Goal: Use online tool/utility: Utilize a website feature to perform a specific function

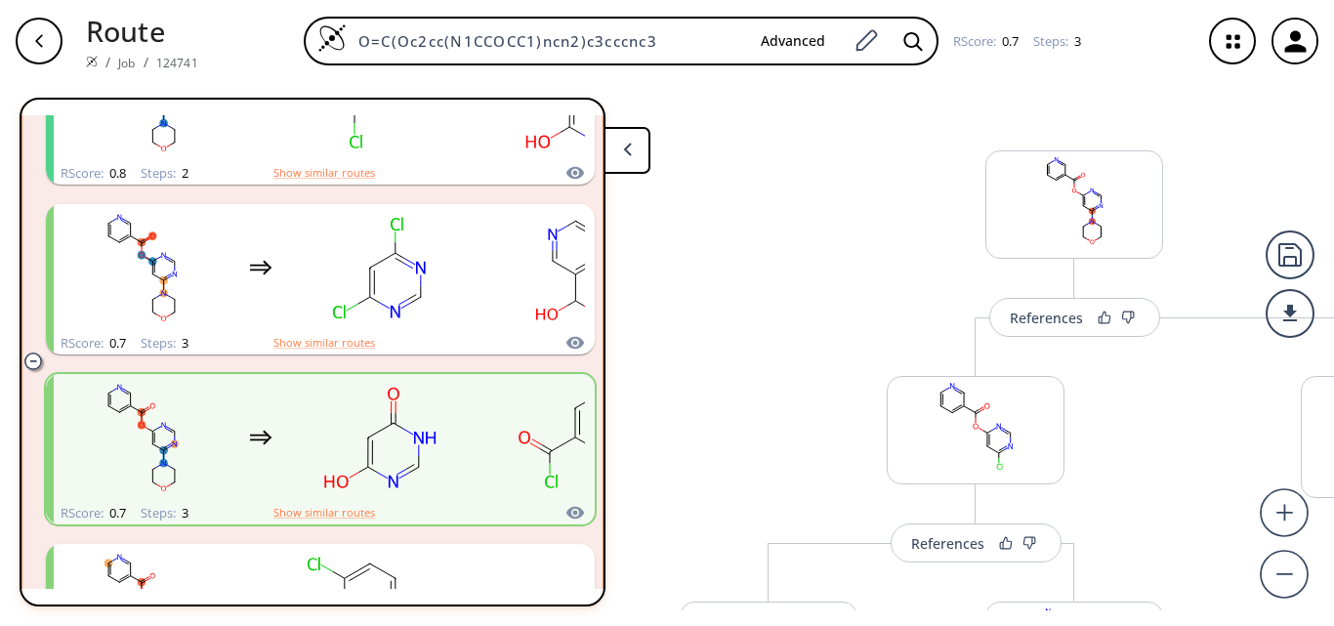
scroll to position [537, 0]
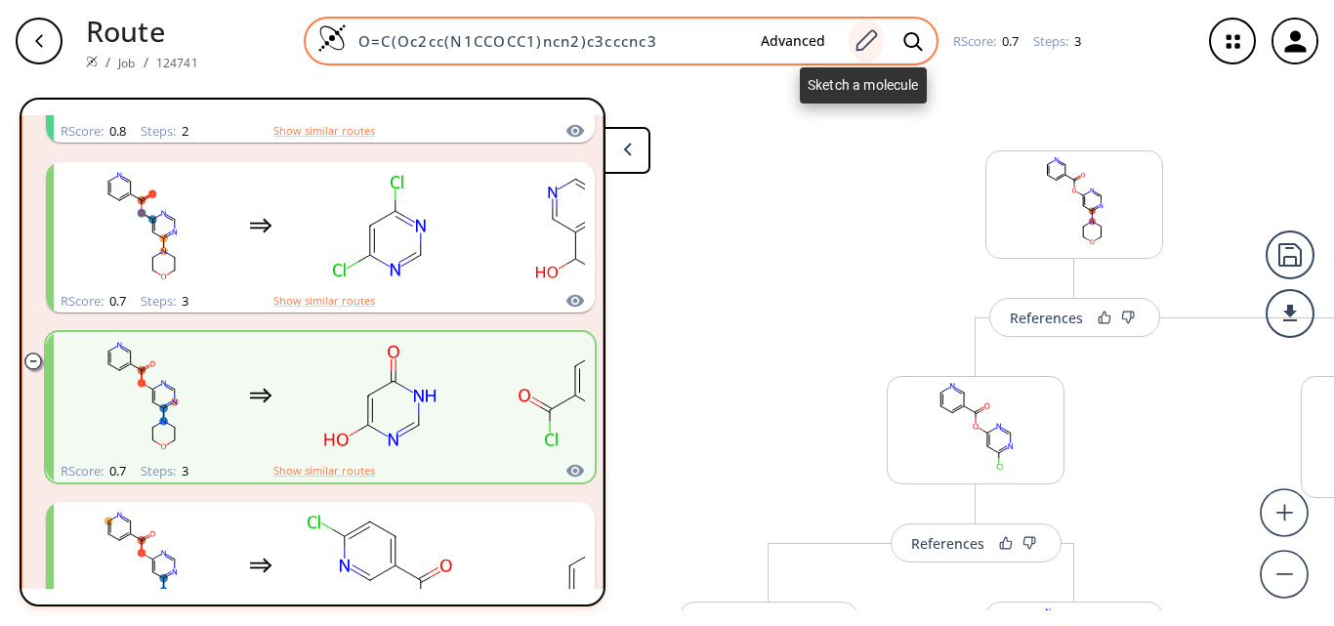
drag, startPoint x: 352, startPoint y: 40, endPoint x: 879, endPoint y: 34, distance: 526.2
click at [879, 34] on div "O=C(Oc2cc(N1CCOCC1)ncn2)c3cccnc3 Advanced" at bounding box center [621, 41] width 635 height 49
paste input ")C1=CC=C(S(=O)([N+](CCC)(COC(OC(C)C)=O)CCC)=O)C=C1"
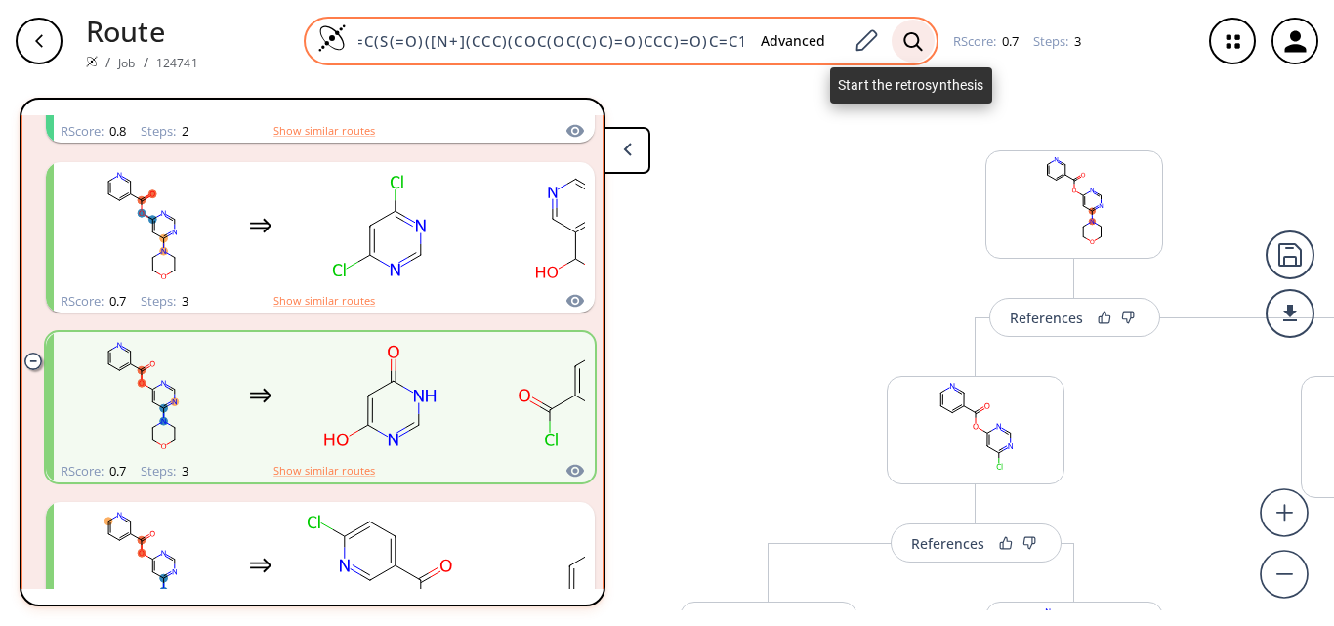
type input "O=C(O)C1=CC=C(S(=O)([N+](CCC)(COC(OC(C)C)=O)CCC)=O)C=C1"
click at [921, 38] on div at bounding box center [912, 41] width 43 height 43
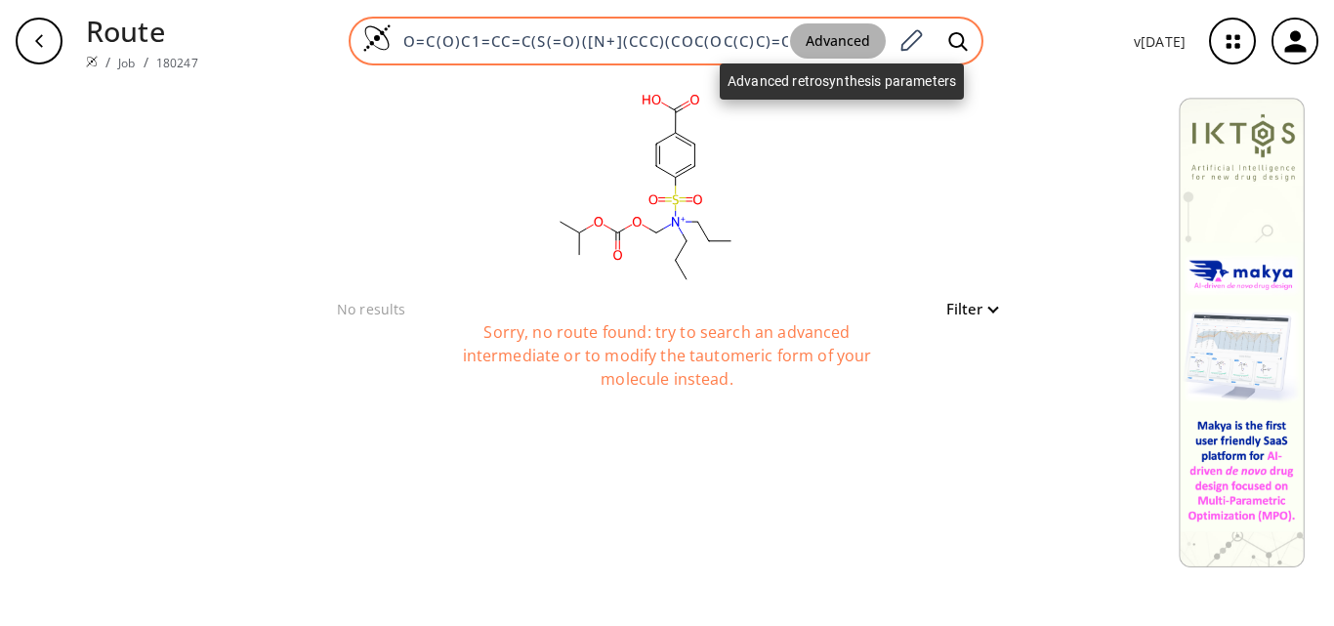
click at [838, 34] on button "Advanced" at bounding box center [838, 41] width 96 height 36
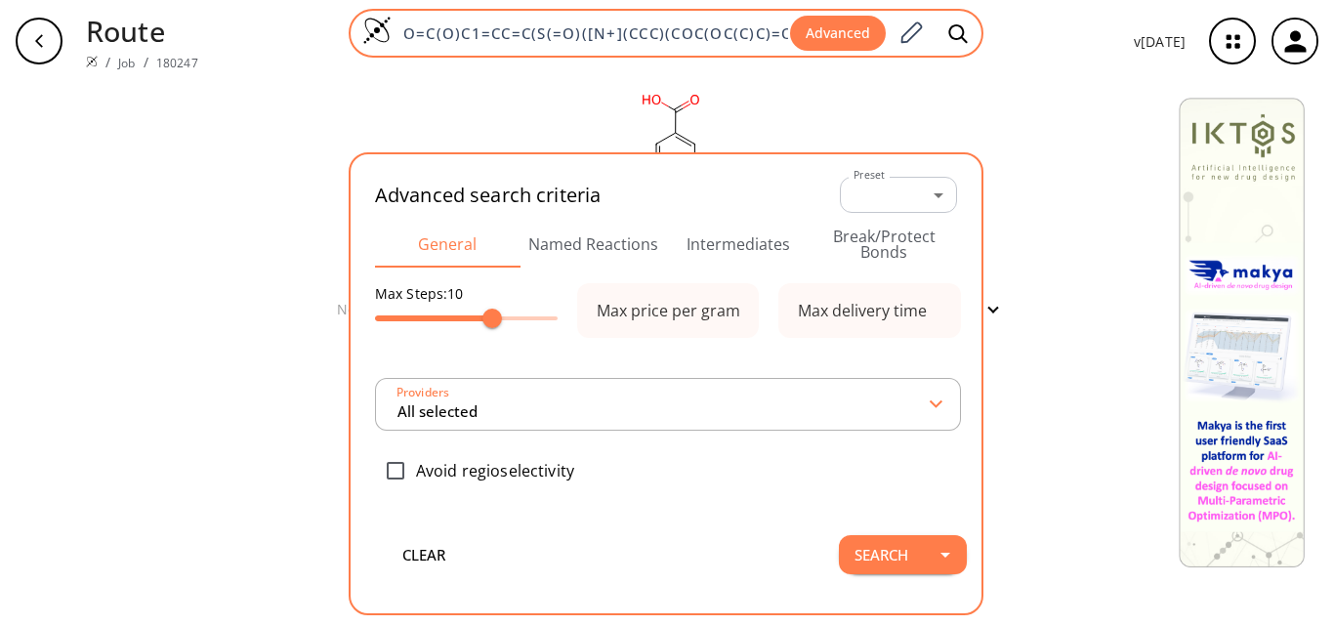
scroll to position [0, 112]
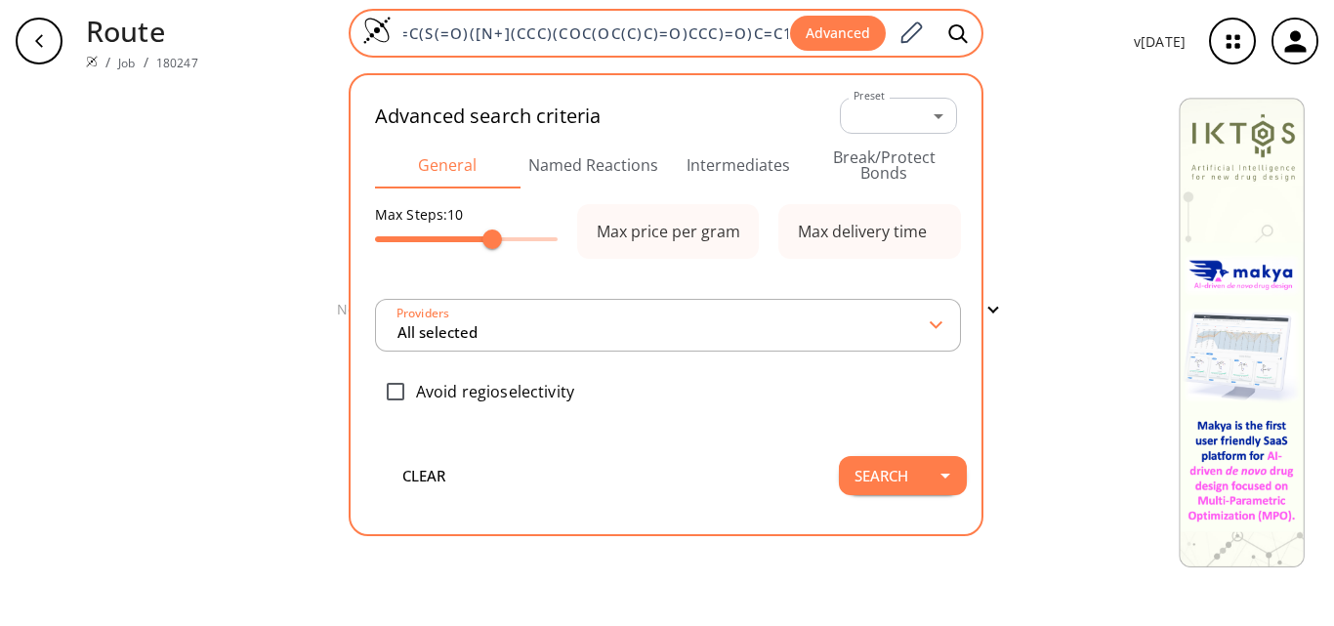
type input "All selected"
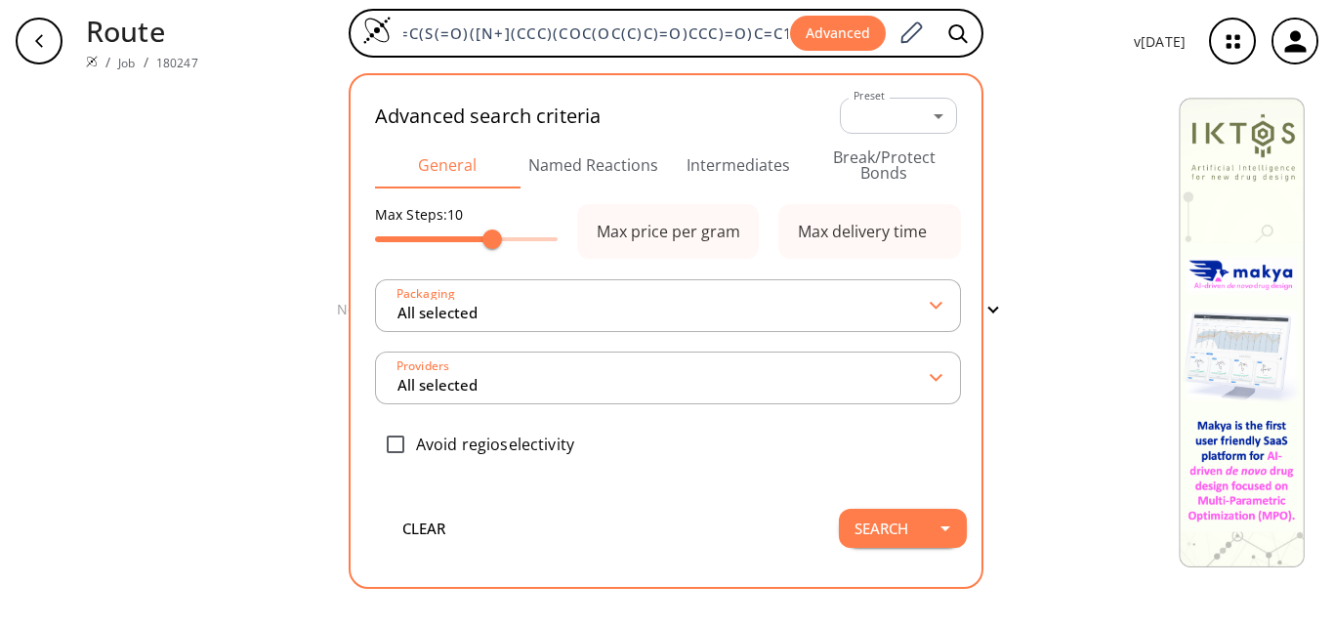
scroll to position [0, 0]
click at [710, 169] on button "Intermediates" at bounding box center [738, 165] width 145 height 47
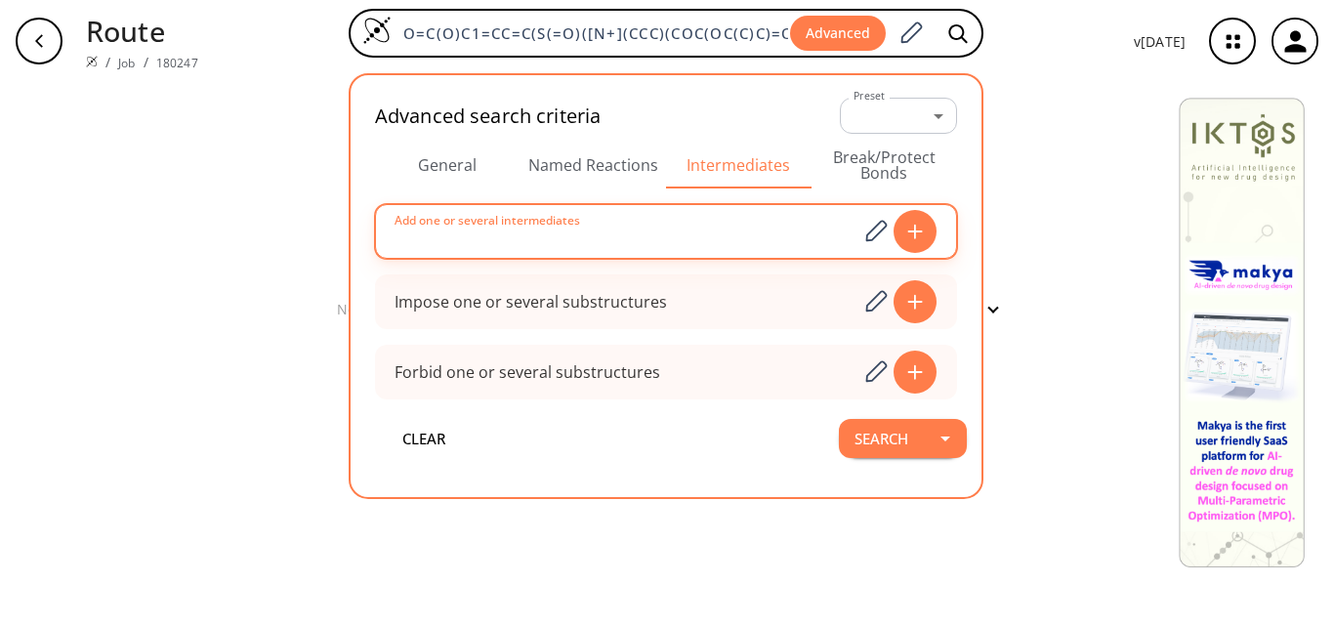
click at [648, 237] on input at bounding box center [626, 231] width 463 height 39
paste input "O=C(O)C1=CC=C(S(=O)(N(CCC)CCC)=O)C=C1"
type input "O=C(O)C1=CC=C(S(=O)(N(CCC)CCC)=O)C=C1"
click at [922, 235] on icon at bounding box center [915, 232] width 20 height 16
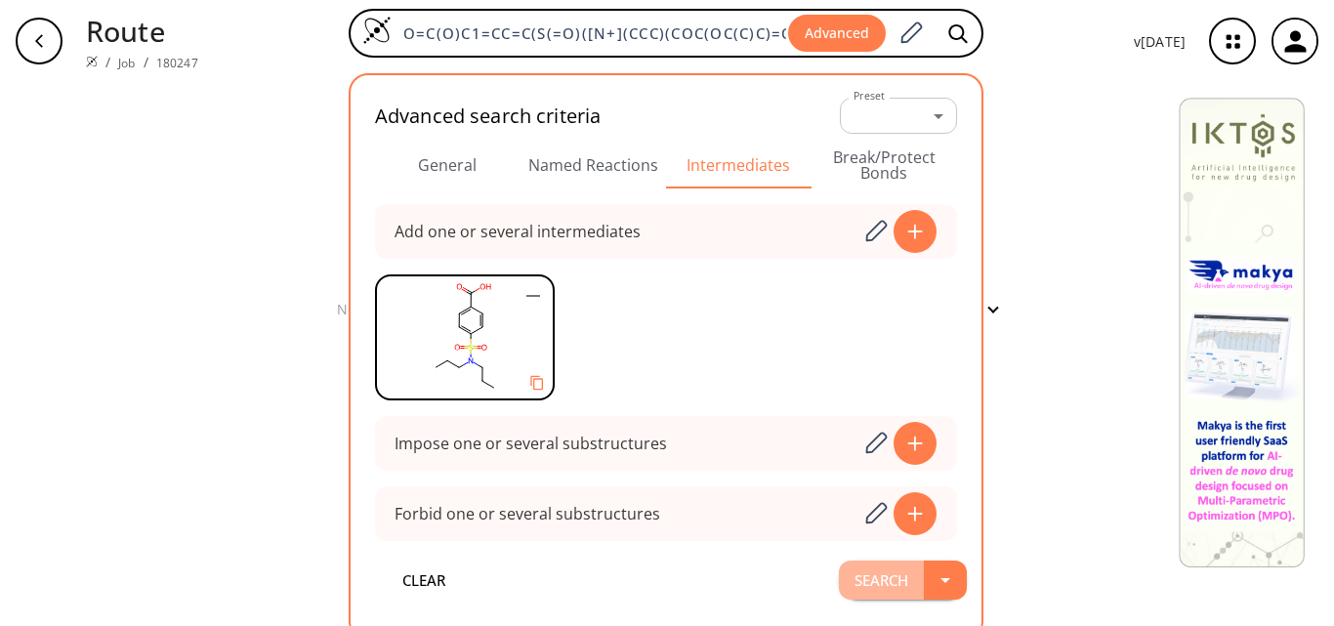
click at [901, 573] on button "Search" at bounding box center [881, 579] width 85 height 39
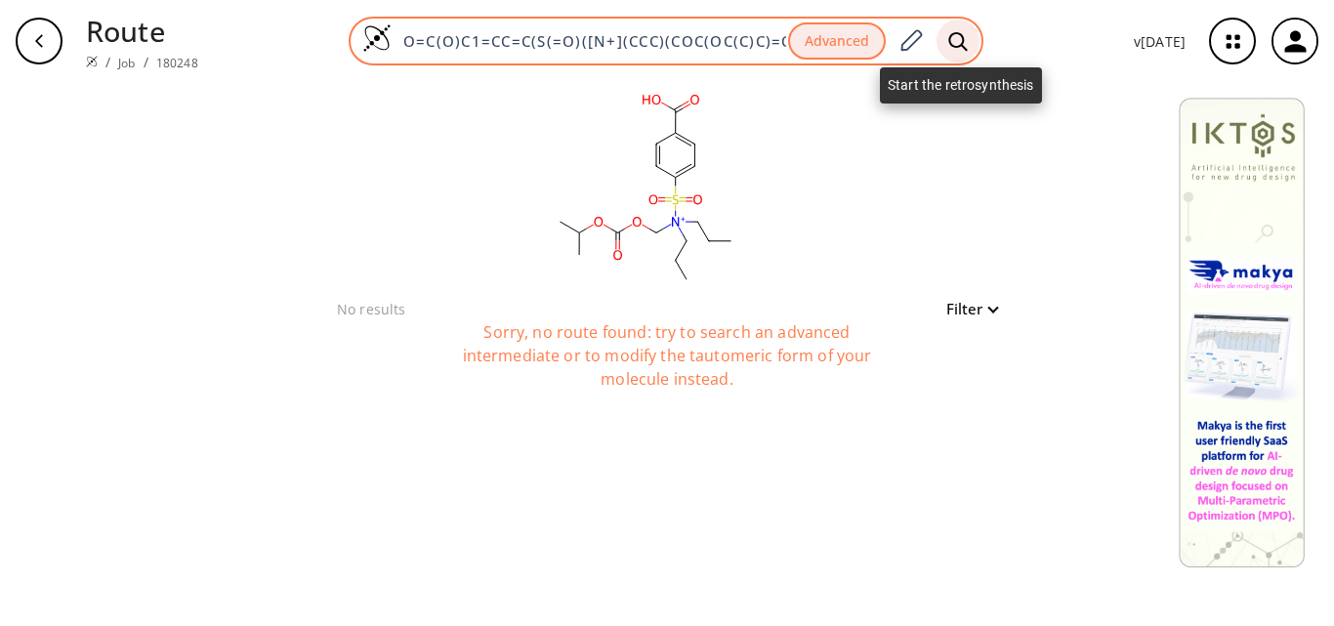
click at [955, 26] on div at bounding box center [957, 41] width 43 height 43
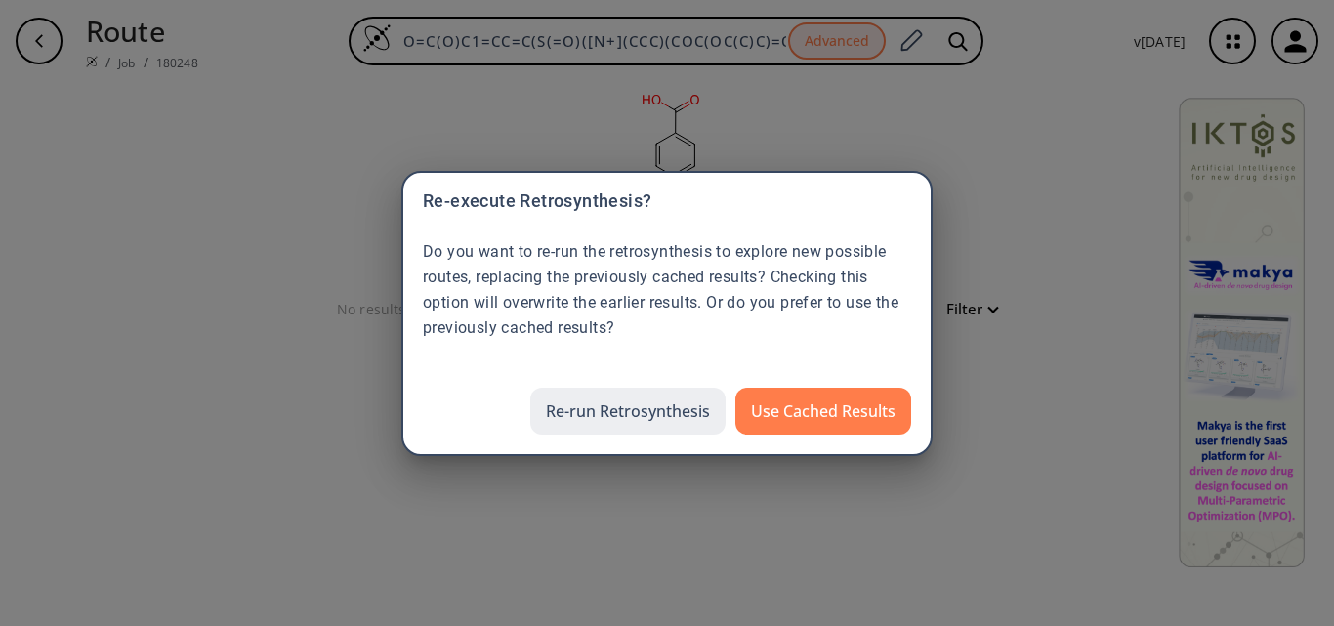
click at [600, 418] on button "Re-run Retrosynthesis" at bounding box center [627, 411] width 195 height 47
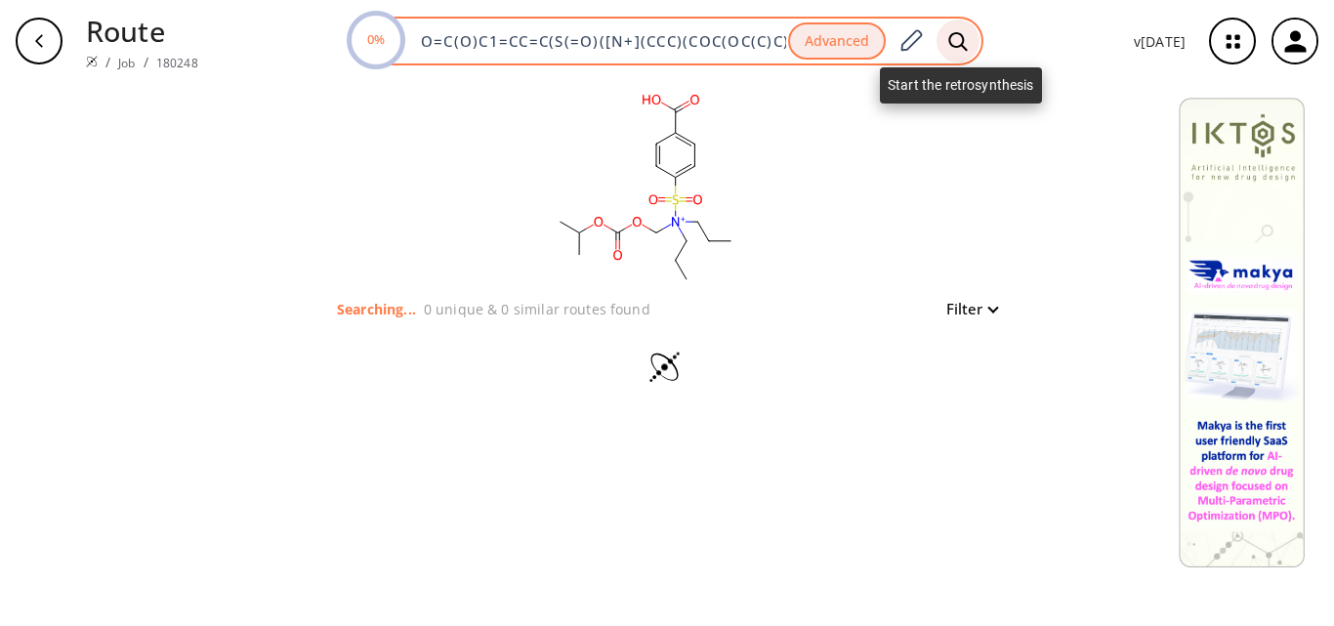
click at [960, 36] on icon at bounding box center [958, 41] width 20 height 21
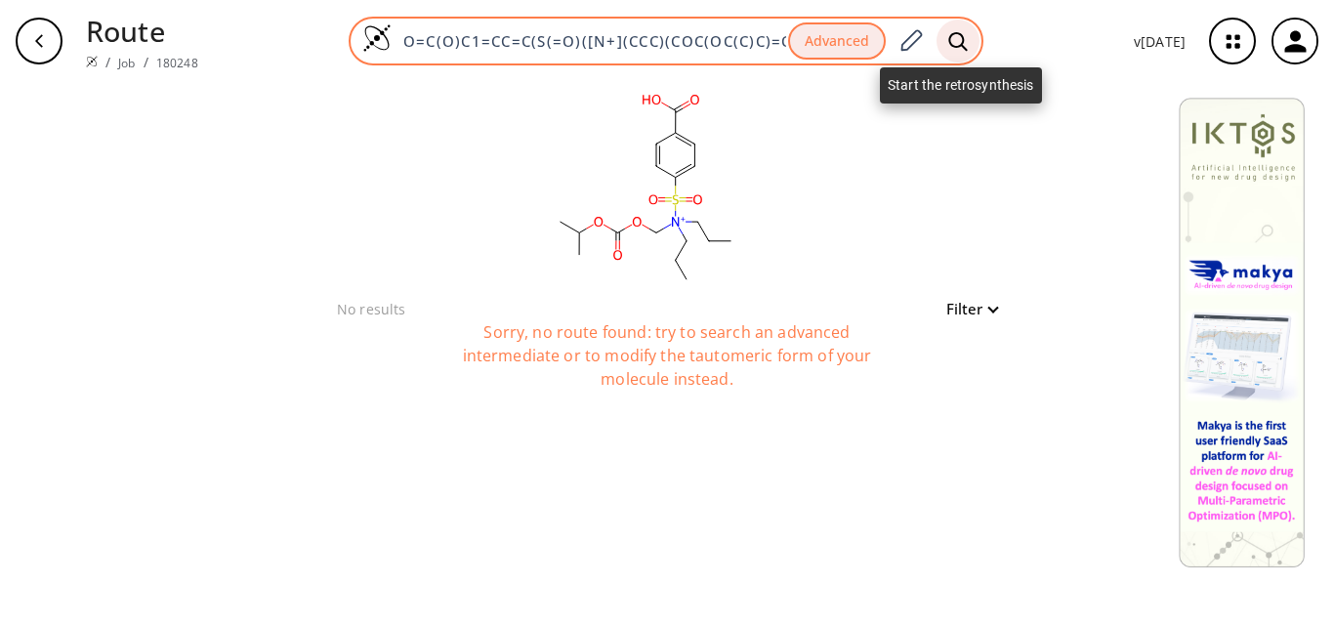
click at [957, 44] on icon at bounding box center [958, 41] width 20 height 21
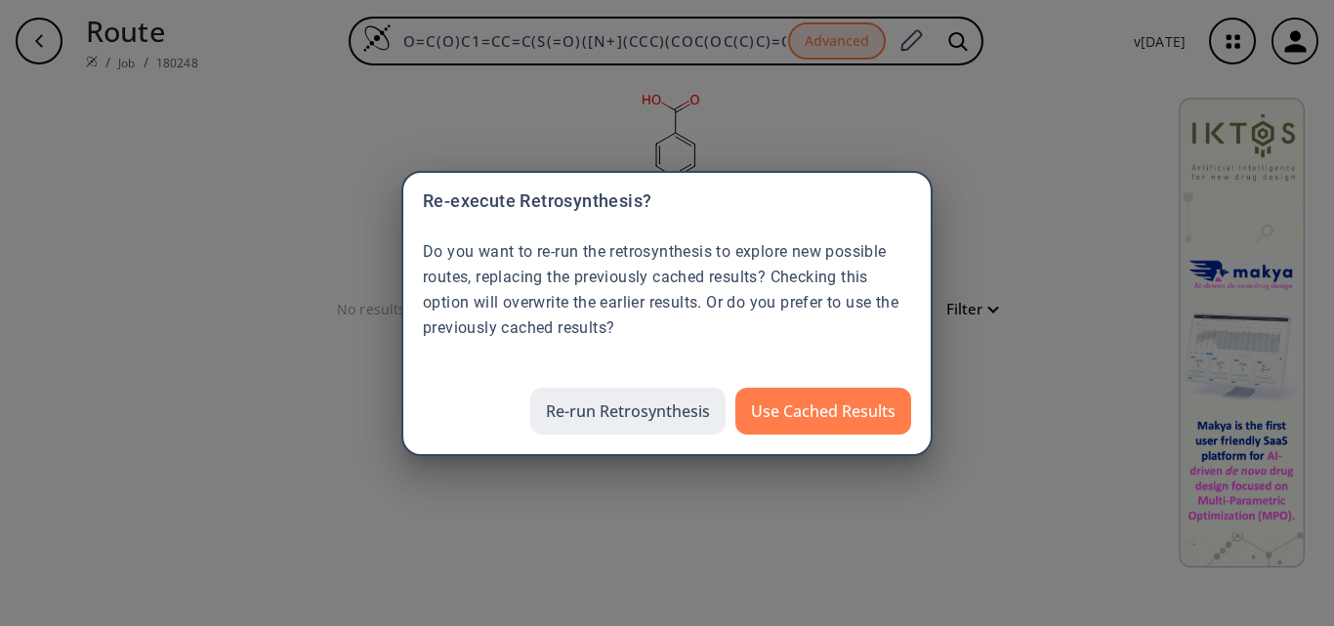
click at [613, 403] on button "Re-run Retrosynthesis" at bounding box center [627, 411] width 195 height 47
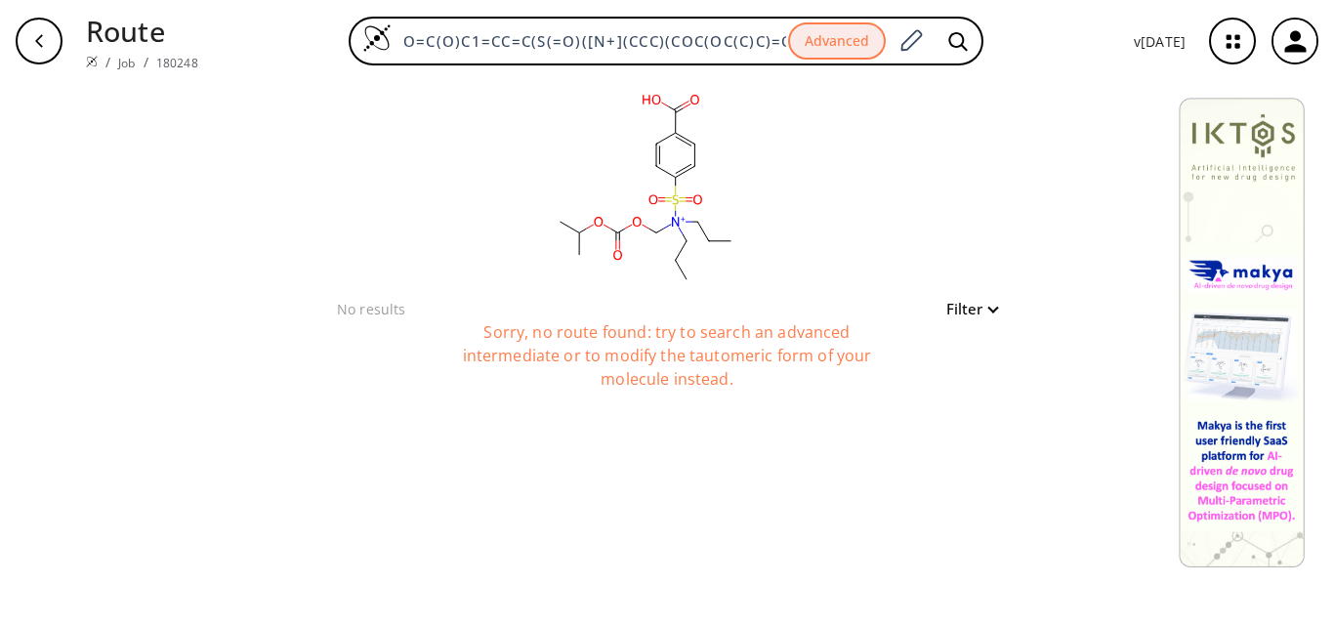
scroll to position [0, 114]
